Goal: Information Seeking & Learning: Find contact information

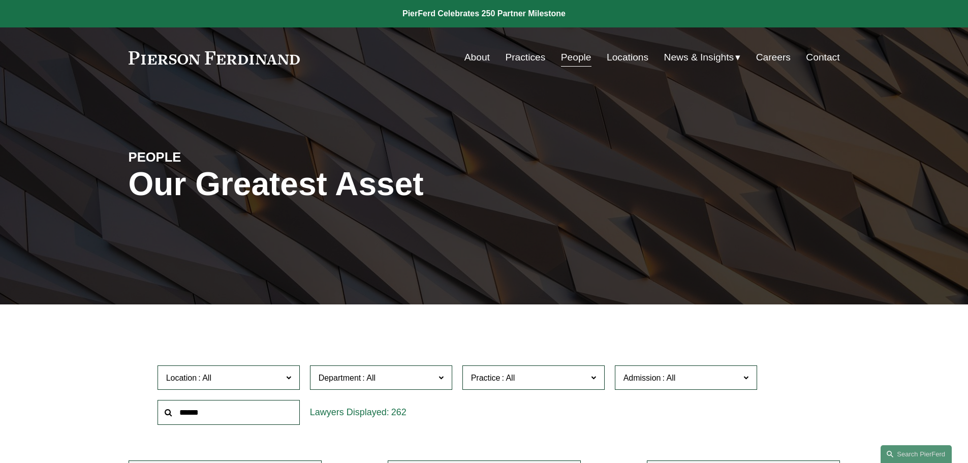
click at [473, 60] on link "About" at bounding box center [477, 57] width 25 height 19
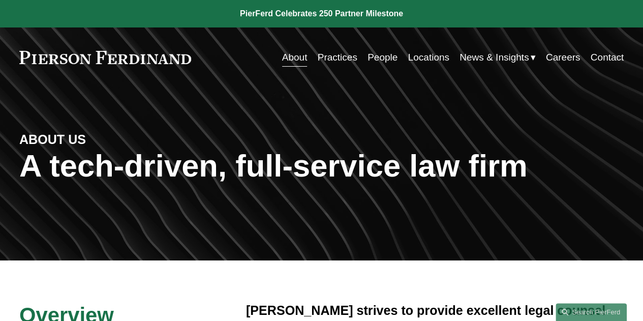
click at [383, 56] on link "People" at bounding box center [383, 57] width 30 height 19
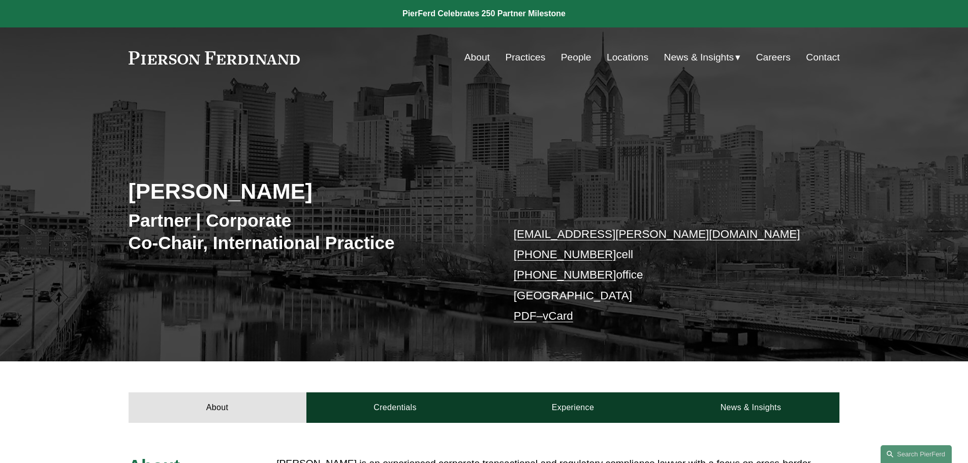
drag, startPoint x: 599, startPoint y: 257, endPoint x: 529, endPoint y: 258, distance: 69.6
click at [529, 258] on p "ari.levine@pierferd.com +1.609.560.7114 cell +1.603.757.5809 office Philadelphi…" at bounding box center [662, 275] width 296 height 103
copy link "609.560.7114"
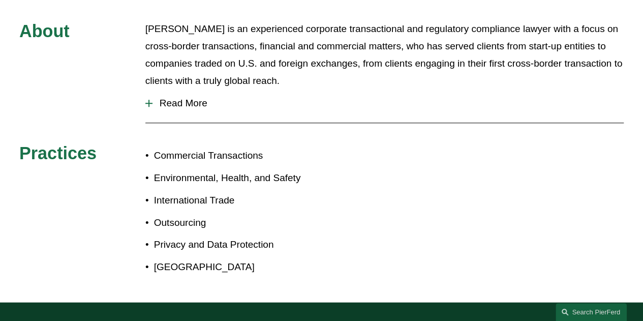
scroll to position [356, 0]
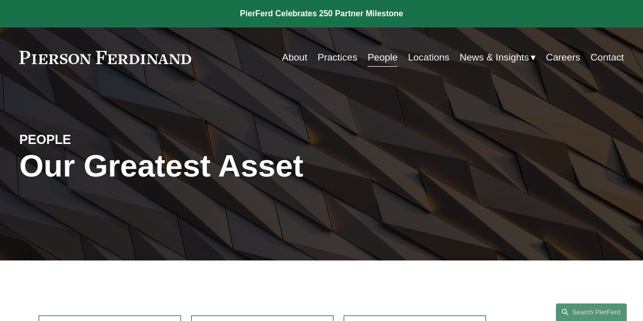
click at [378, 59] on link "People" at bounding box center [383, 57] width 30 height 19
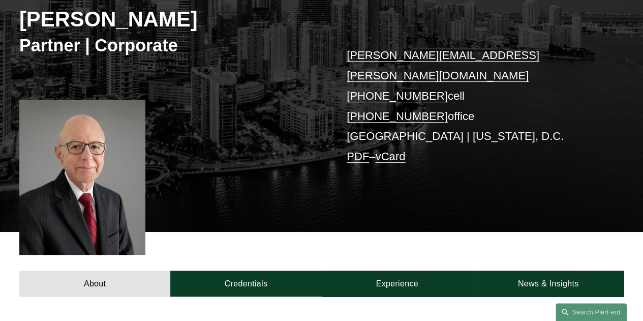
scroll to position [305, 0]
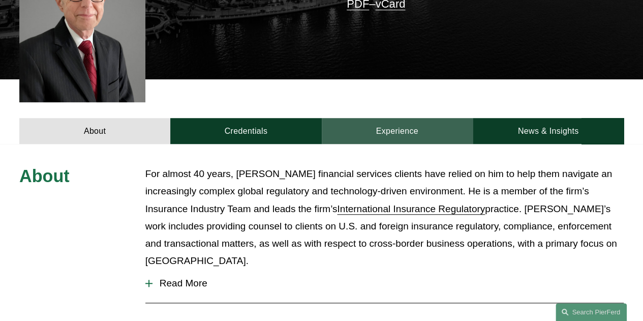
click at [413, 118] on link "Experience" at bounding box center [397, 131] width 151 height 26
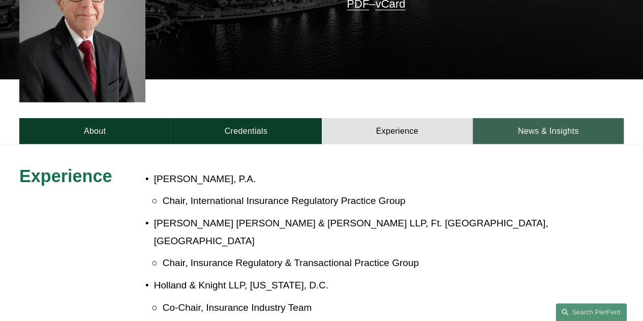
click at [511, 118] on link "News & Insights" at bounding box center [548, 131] width 151 height 26
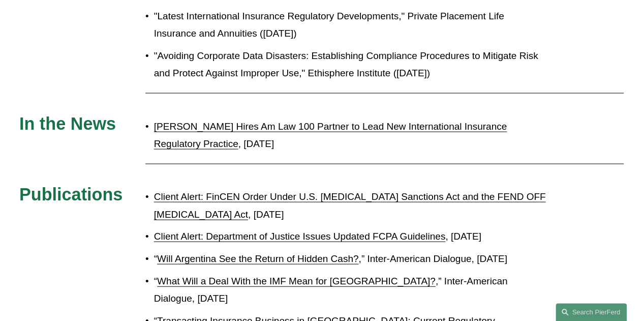
scroll to position [1118, 0]
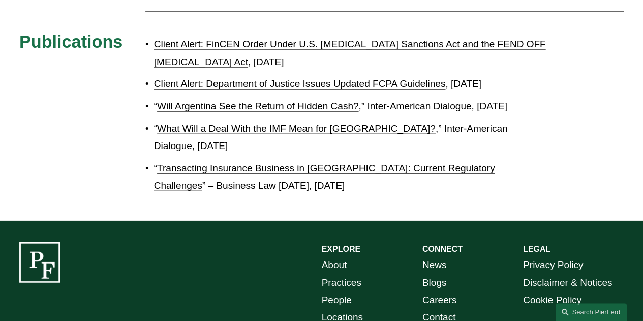
click at [342, 67] on link "Client Alert: FinCEN Order Under U.S. Fentanyl Sanctions Act and the FEND OFF F…" at bounding box center [350, 53] width 392 height 28
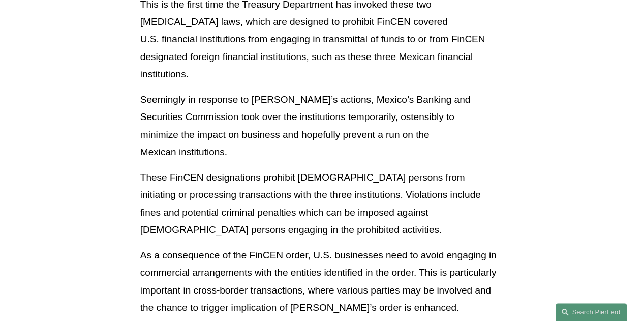
scroll to position [813, 0]
